Goal: Information Seeking & Learning: Get advice/opinions

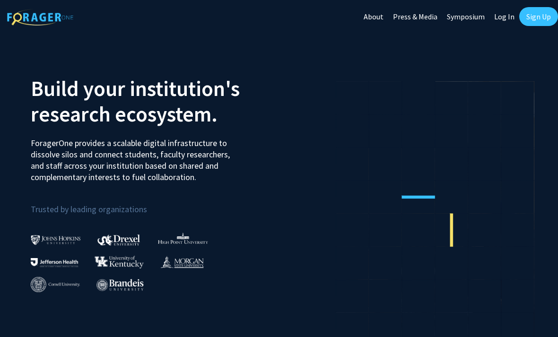
click at [507, 16] on link "Log In" at bounding box center [504, 16] width 30 height 33
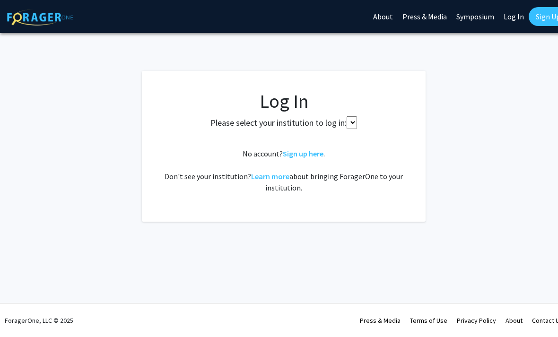
select select
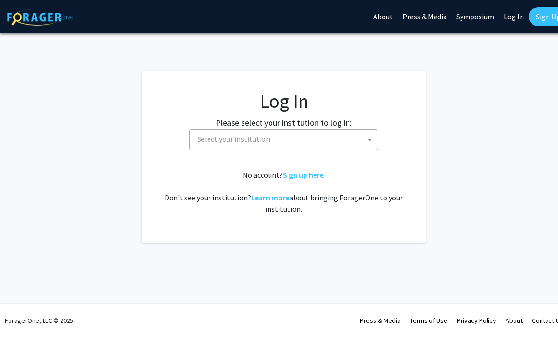
click at [368, 134] on span at bounding box center [369, 140] width 9 height 21
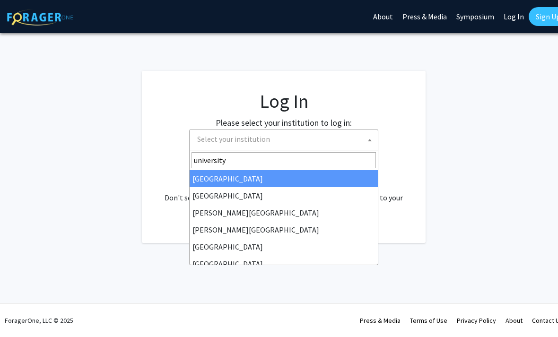
type input "university"
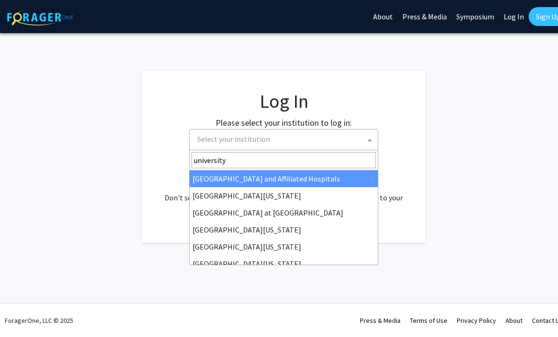
select select "13"
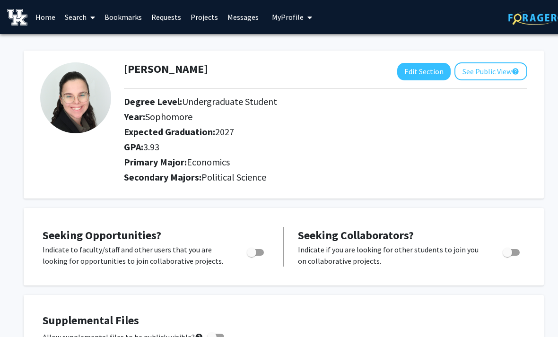
click at [423, 63] on button "Edit Section" at bounding box center [423, 71] width 53 height 17
select select "sophomore"
select select "2027"
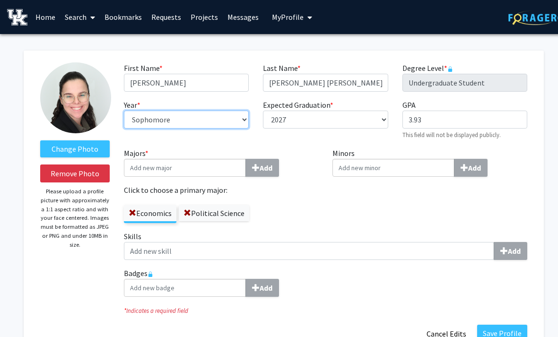
click at [240, 117] on select "--- First-year Sophomore Junior Senior Postbaccalaureate Certificate" at bounding box center [186, 120] width 125 height 18
select select "junior"
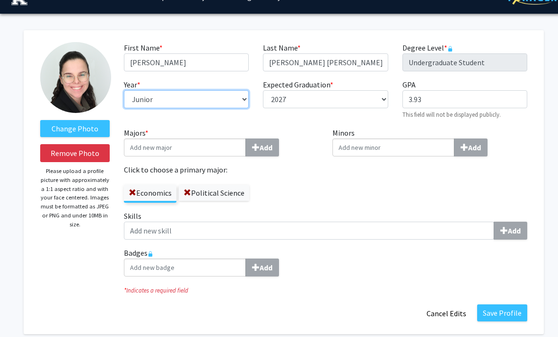
scroll to position [20, 0]
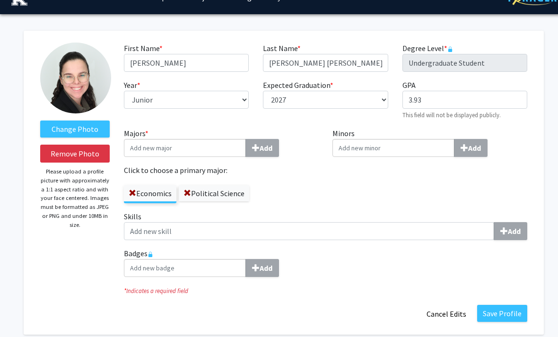
click at [509, 312] on button "Save Profile" at bounding box center [502, 313] width 50 height 17
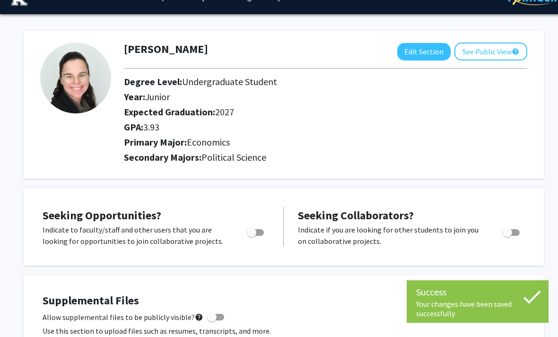
click at [257, 227] on label "Toggle" at bounding box center [253, 232] width 21 height 11
click at [252, 236] on input "Are you actively seeking opportunities?" at bounding box center [251, 236] width 0 height 0
checkbox input "true"
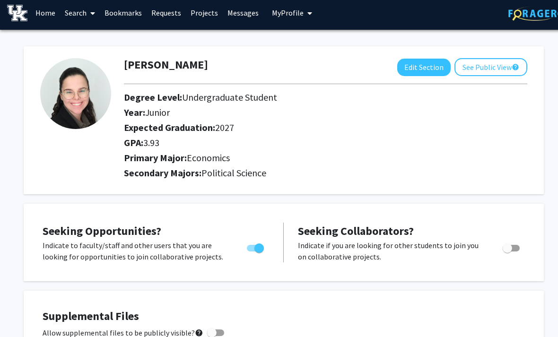
scroll to position [0, 0]
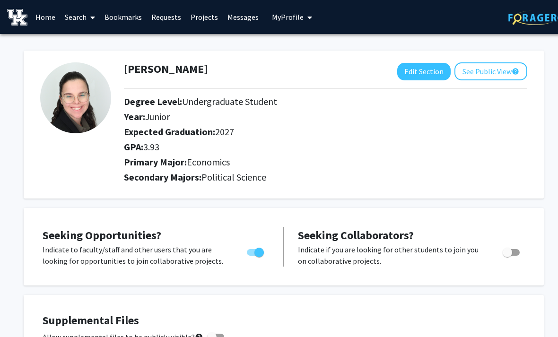
click at [195, 19] on link "Projects" at bounding box center [204, 16] width 37 height 33
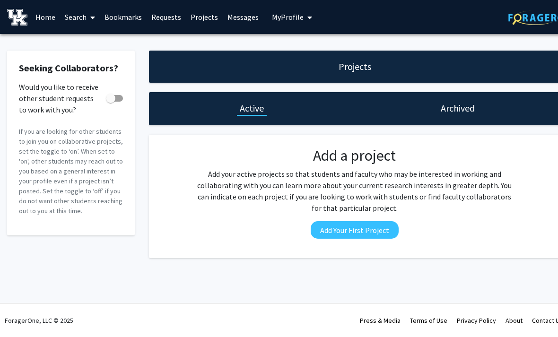
click at [82, 14] on link "Search" at bounding box center [80, 16] width 40 height 33
click at [114, 37] on span "Faculty/Staff" at bounding box center [95, 43] width 70 height 19
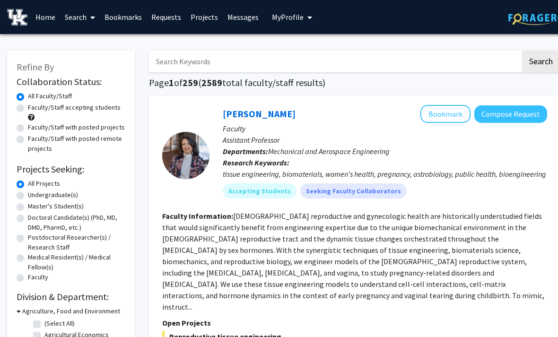
click at [64, 192] on label "Undergraduate(s)" at bounding box center [53, 195] width 50 height 10
click at [34, 192] on input "Undergraduate(s)" at bounding box center [31, 193] width 6 height 6
radio input "true"
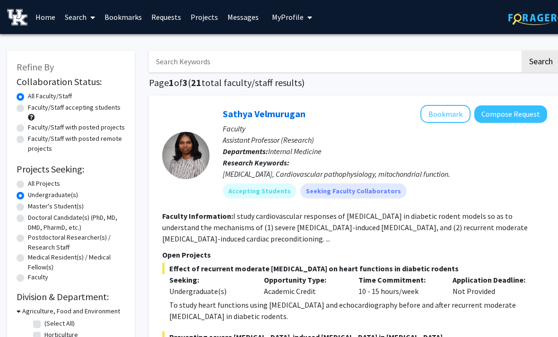
click at [87, 140] on label "Faculty/Staff with posted remote projects" at bounding box center [76, 144] width 97 height 20
click at [34, 140] on input "Faculty/Staff with posted remote projects" at bounding box center [31, 137] width 6 height 6
radio input "true"
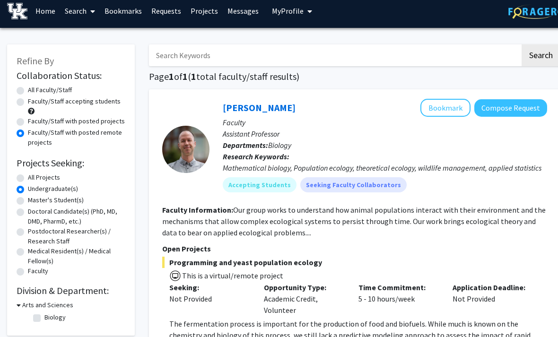
scroll to position [3, 0]
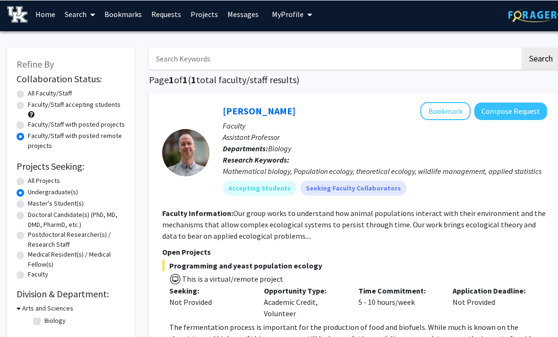
click at [39, 97] on label "All Faculty/Staff" at bounding box center [50, 93] width 44 height 10
click at [34, 94] on input "All Faculty/Staff" at bounding box center [31, 91] width 6 height 6
radio input "true"
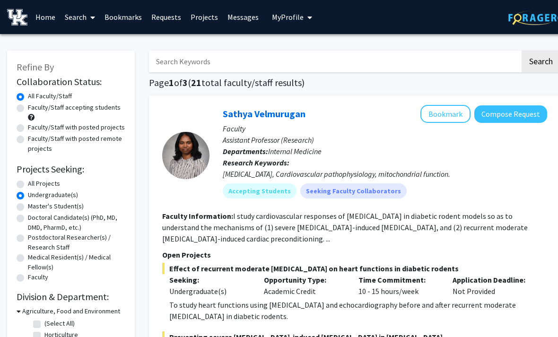
click at [320, 59] on input "Search Keywords" at bounding box center [334, 62] width 371 height 22
type input "Economics"
click at [541, 61] on button "Search" at bounding box center [541, 62] width 39 height 22
radio input "true"
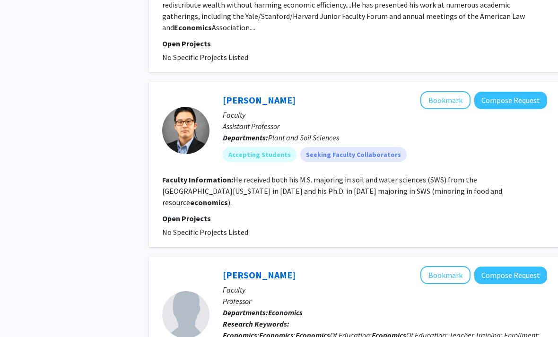
scroll to position [1399, 0]
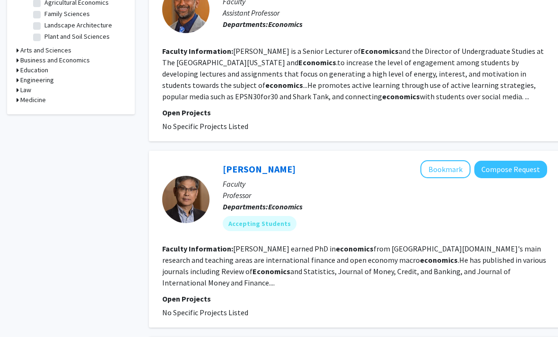
click at [509, 228] on fg-search-faculty "Yoonbai Kim Bookmark Compose Request Faculty Professor Departments: Economics A…" at bounding box center [354, 240] width 385 height 158
click at [539, 161] on button "Compose Request" at bounding box center [510, 169] width 73 height 17
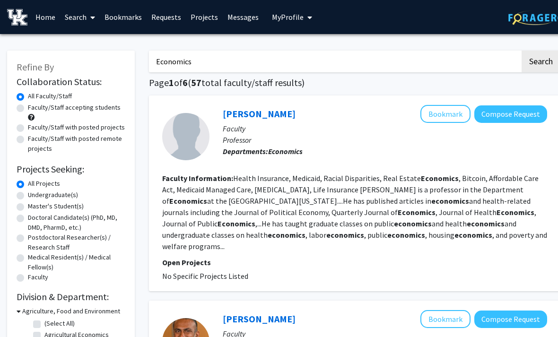
click at [192, 60] on input "Economics" at bounding box center [334, 62] width 371 height 22
type input "E"
click at [541, 61] on button "Search" at bounding box center [541, 62] width 39 height 22
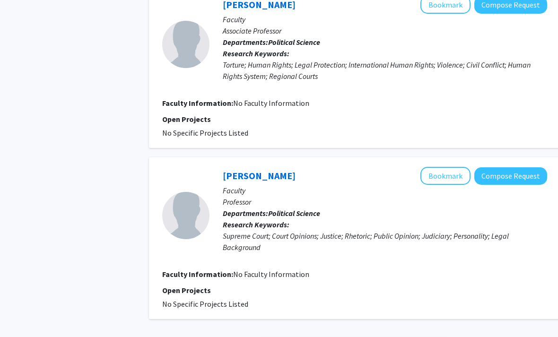
scroll to position [2060, 0]
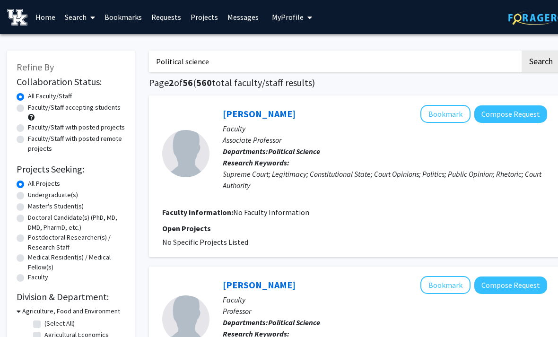
click at [239, 64] on input "Political science" at bounding box center [334, 62] width 371 height 22
type input "P"
click at [541, 61] on button "Search" at bounding box center [541, 62] width 39 height 22
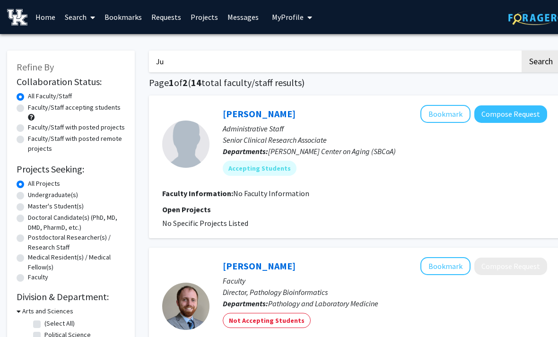
type input "J"
click at [541, 61] on button "Search" at bounding box center [541, 62] width 39 height 22
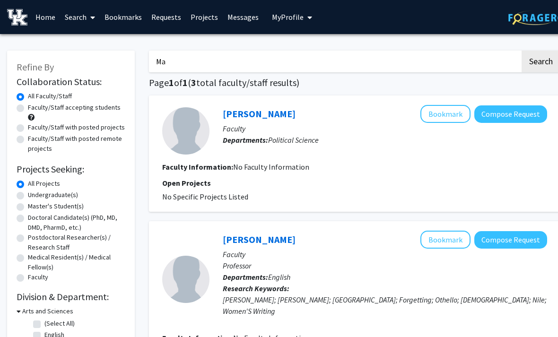
type input "M"
type input "Steven lugauer"
click at [541, 61] on button "Search" at bounding box center [541, 62] width 39 height 22
